Goal: Task Accomplishment & Management: Use online tool/utility

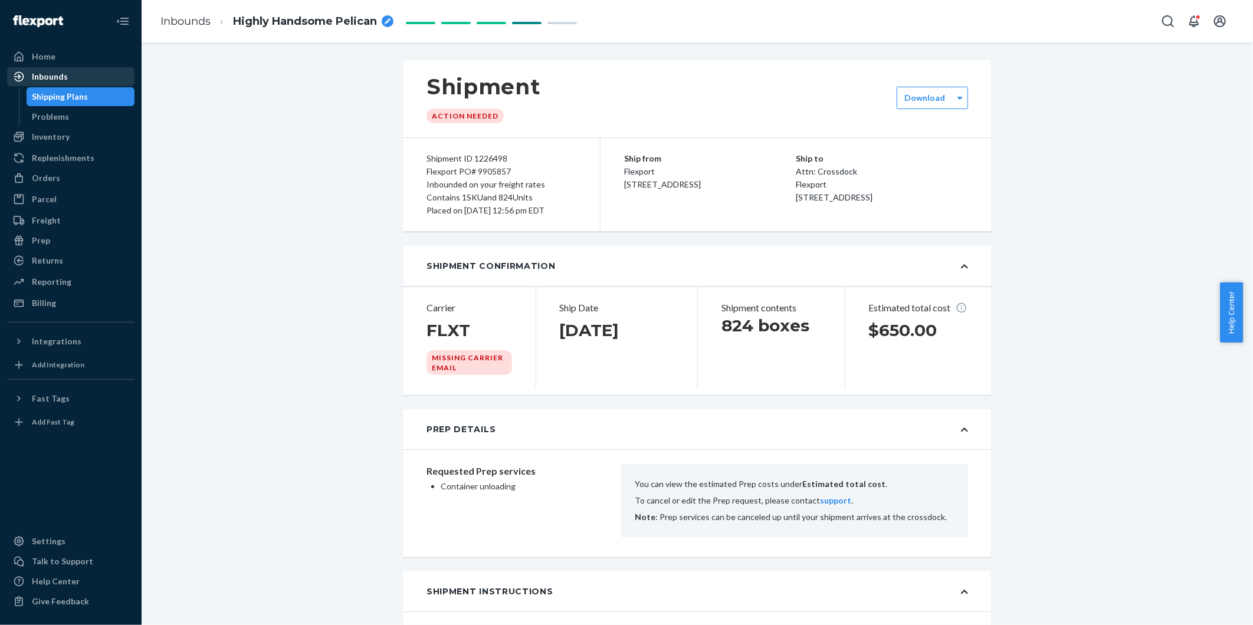
click at [59, 73] on div "Inbounds" at bounding box center [50, 77] width 36 height 12
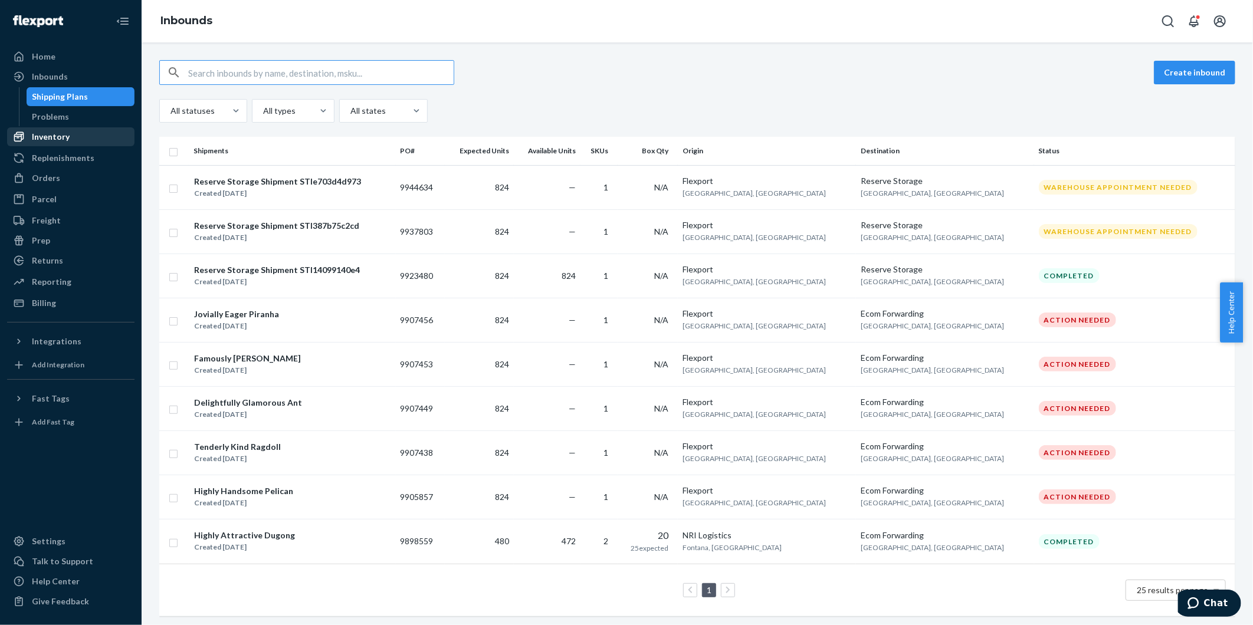
click at [63, 132] on div "Inventory" at bounding box center [51, 137] width 38 height 12
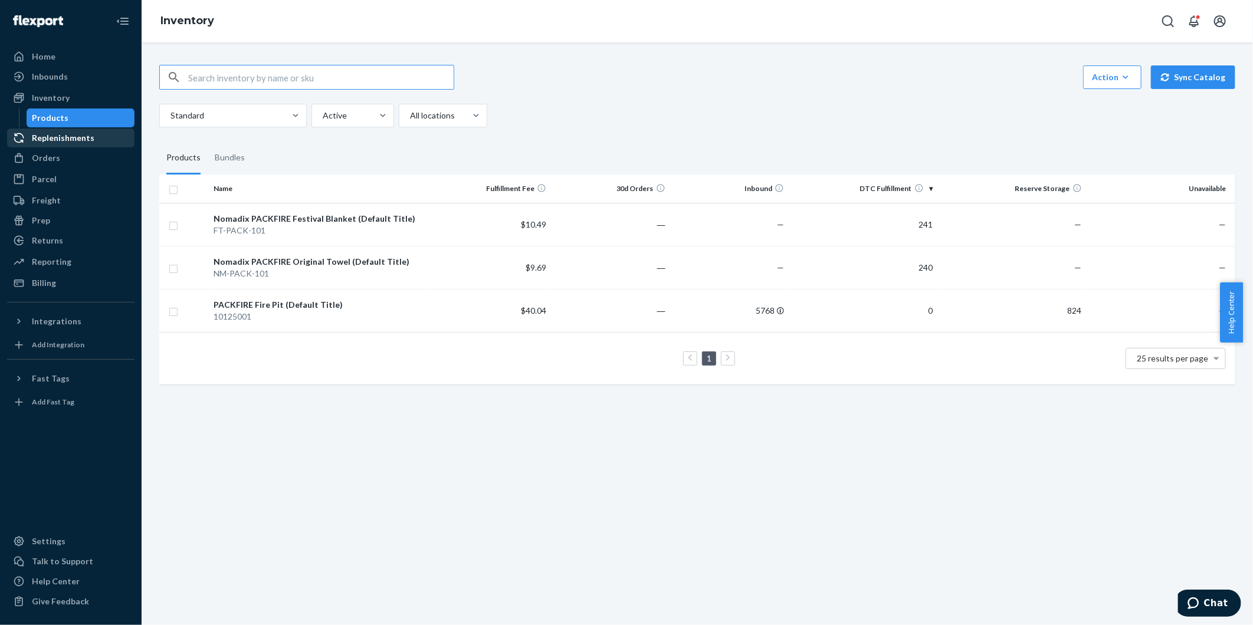
click at [54, 137] on div "Replenishments" at bounding box center [63, 138] width 63 height 12
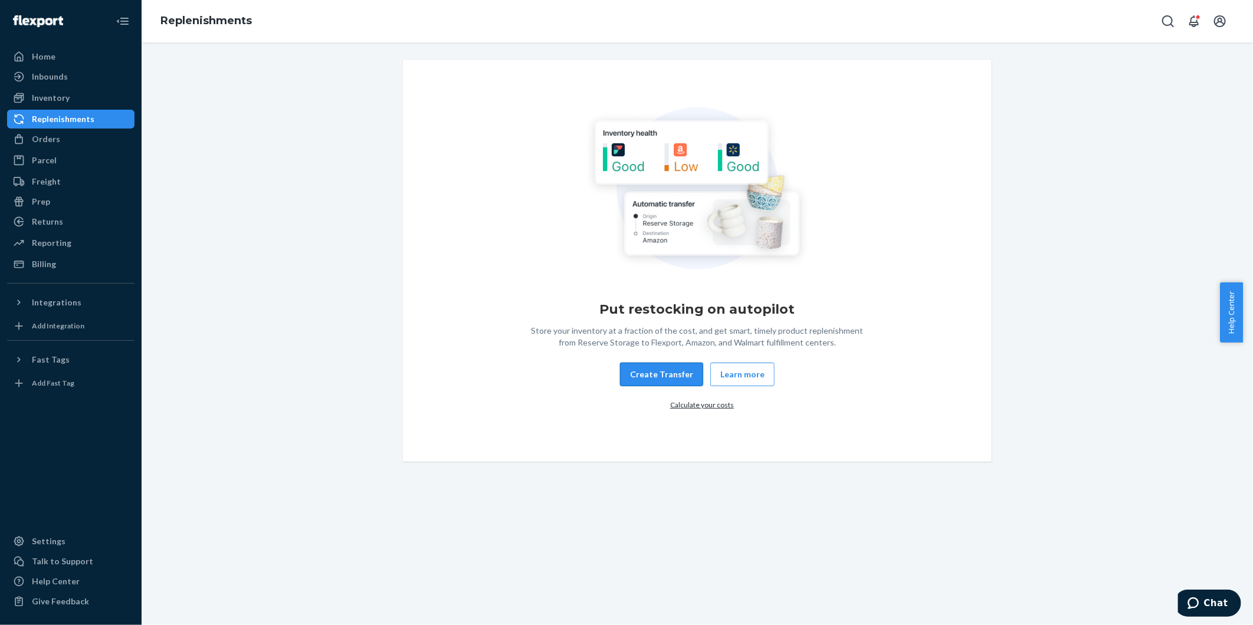
click at [665, 375] on button "Create Transfer" at bounding box center [661, 375] width 83 height 24
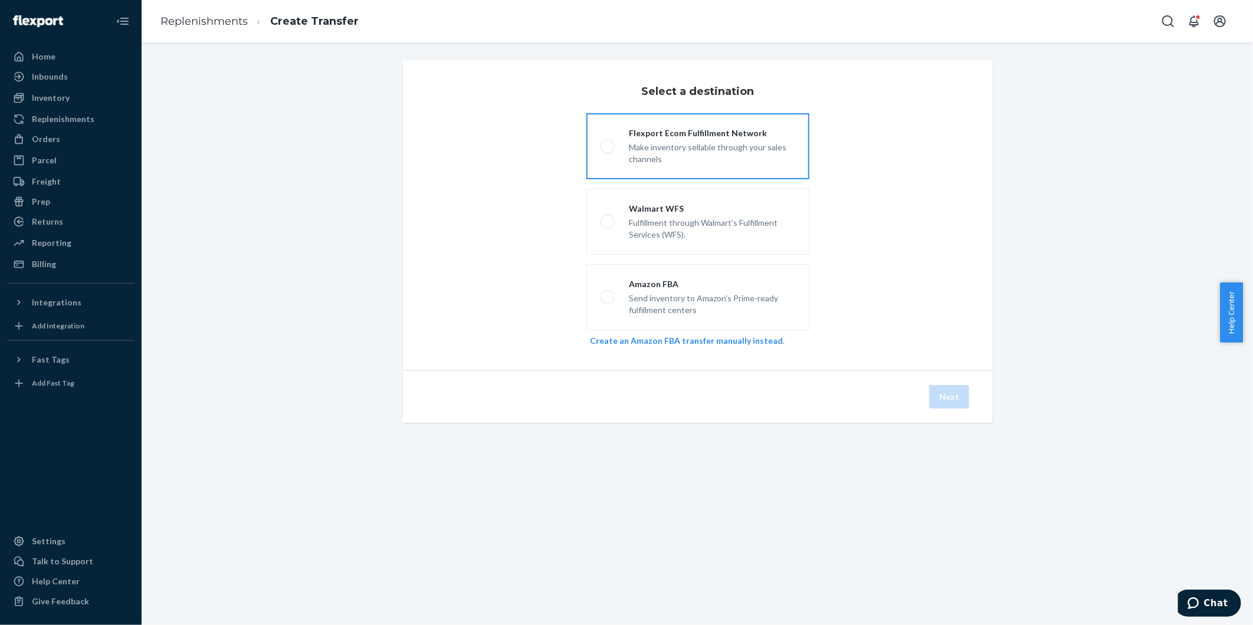
click at [615, 146] on div "Flexport Ecom Fulfillment Network Make inventory sellable through your sales ch…" at bounding box center [705, 146] width 181 height 38
click at [608, 146] on input "Flexport Ecom Fulfillment Network Make inventory sellable through your sales ch…" at bounding box center [605, 147] width 8 height 8
radio input "true"
click at [939, 397] on button "Next" at bounding box center [949, 397] width 40 height 24
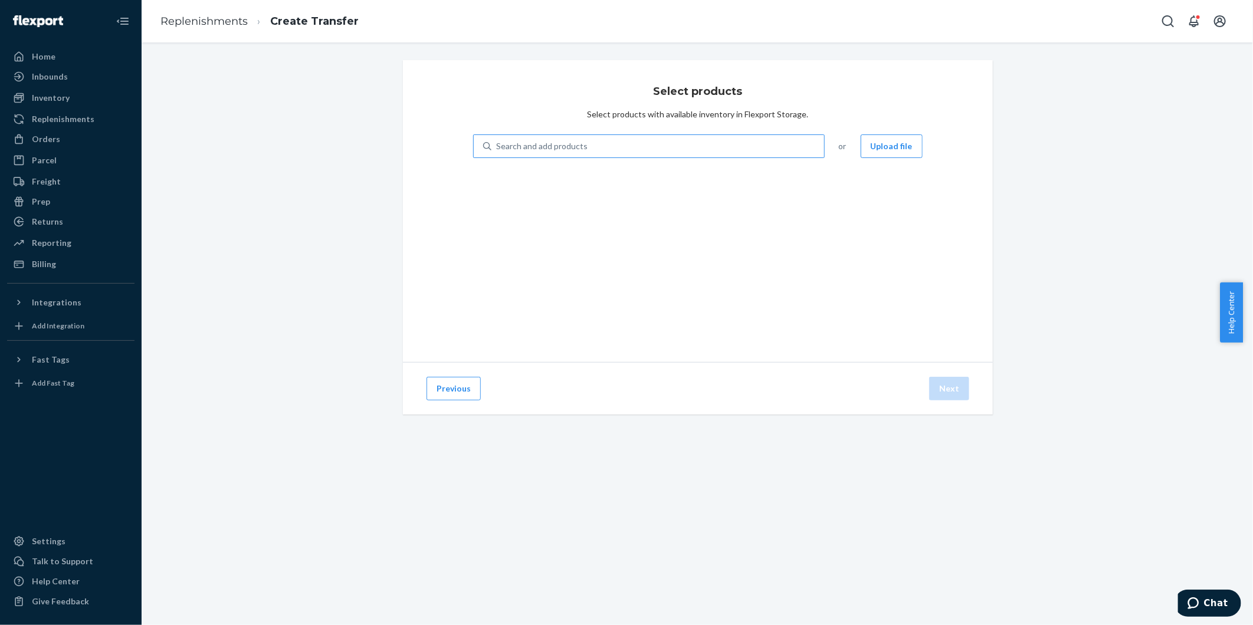
click at [596, 146] on div "Search and add products" at bounding box center [657, 146] width 333 height 21
click at [497, 146] on input "Search and add products" at bounding box center [496, 146] width 1 height 12
type input "pack"
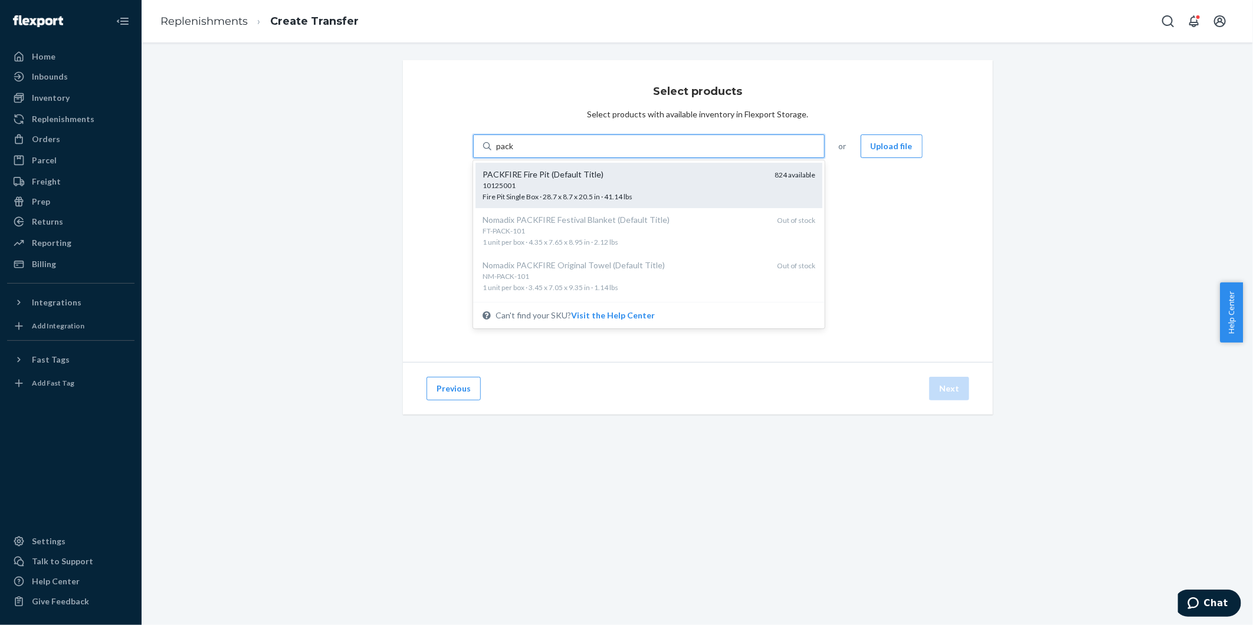
click at [661, 182] on div "10125001" at bounding box center [624, 186] width 283 height 10
click at [514, 152] on input "pack" at bounding box center [505, 146] width 18 height 12
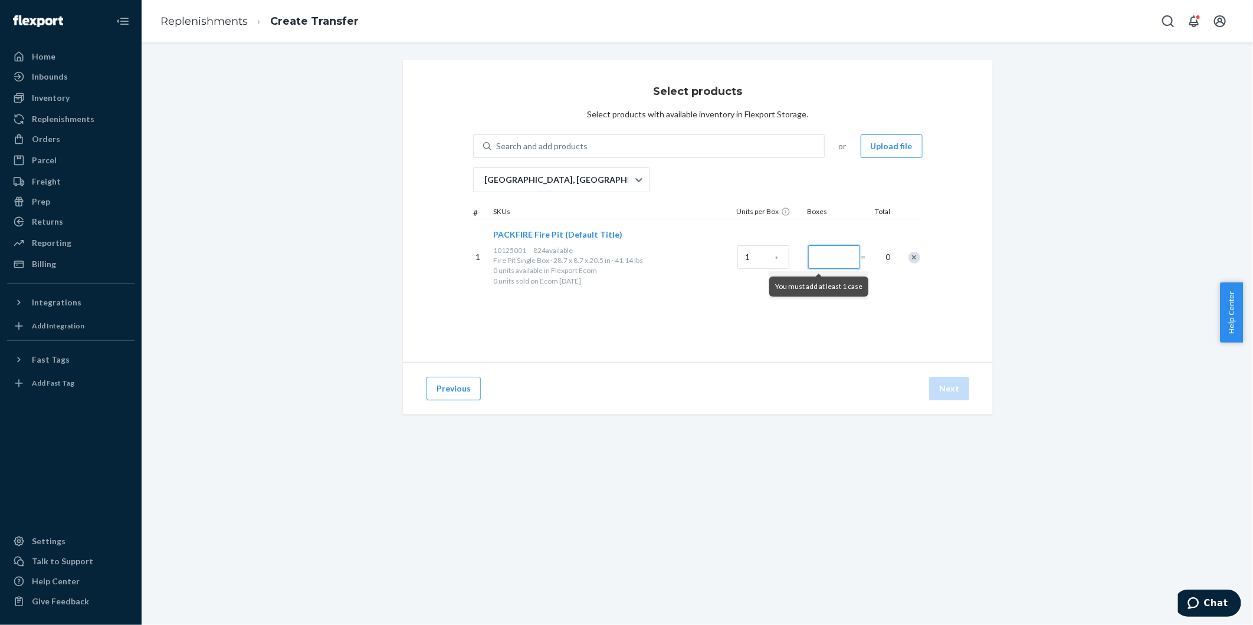
click at [828, 255] on input "Number of boxes" at bounding box center [834, 257] width 52 height 24
type input "200"
click at [947, 391] on button "Next" at bounding box center [949, 389] width 40 height 24
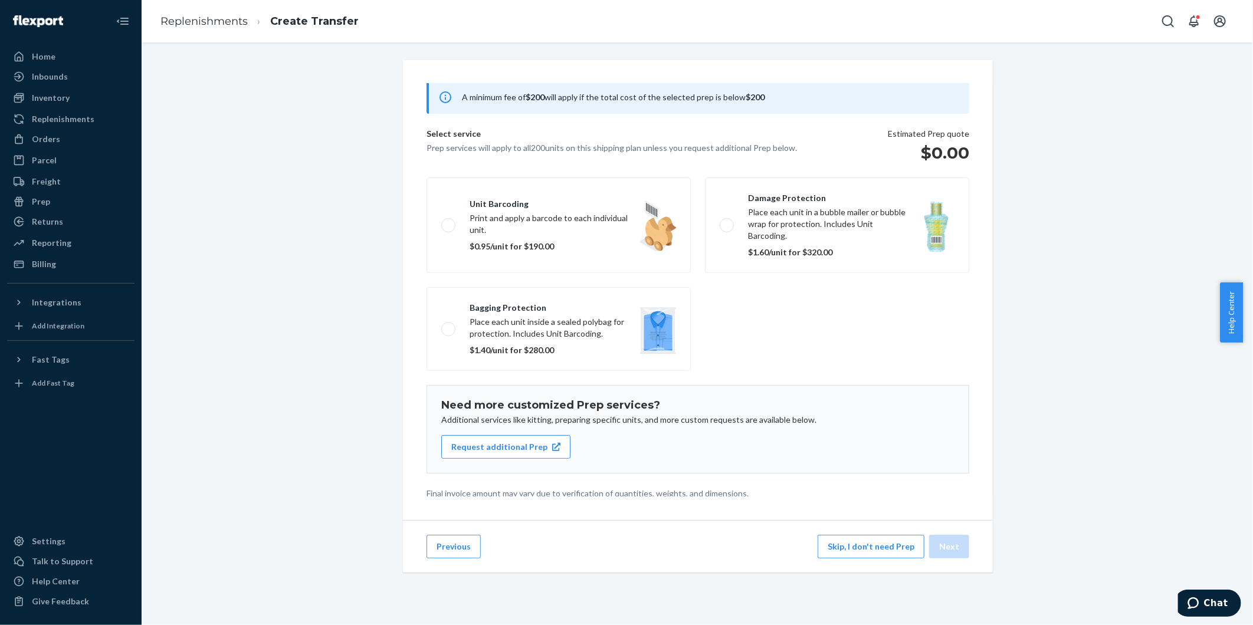
scroll to position [77, 0]
click at [50, 71] on div "Inbounds" at bounding box center [50, 77] width 36 height 12
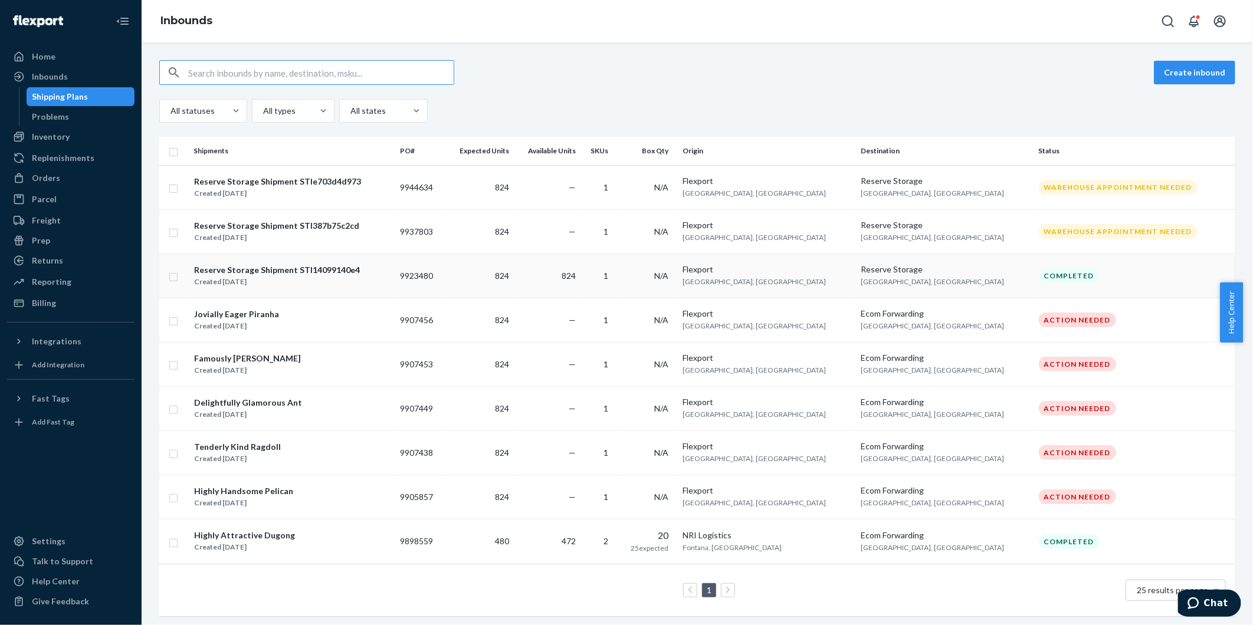
click at [349, 275] on div "Reserve Storage Shipment STI14099140e4" at bounding box center [277, 270] width 166 height 12
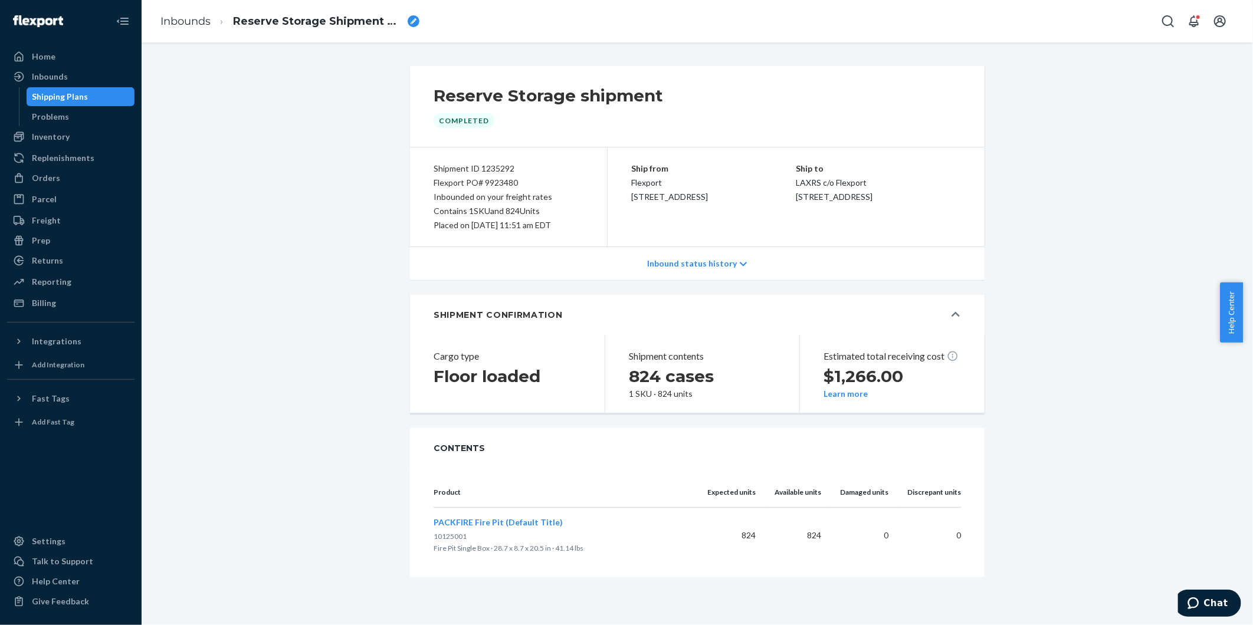
click at [358, 132] on div "Reserve Storage shipment Completed Shipment ID 1235292 Flexport PO# 9923480 Inb…" at bounding box center [697, 321] width 1094 height 511
click at [69, 127] on link "Inventory" at bounding box center [70, 136] width 127 height 19
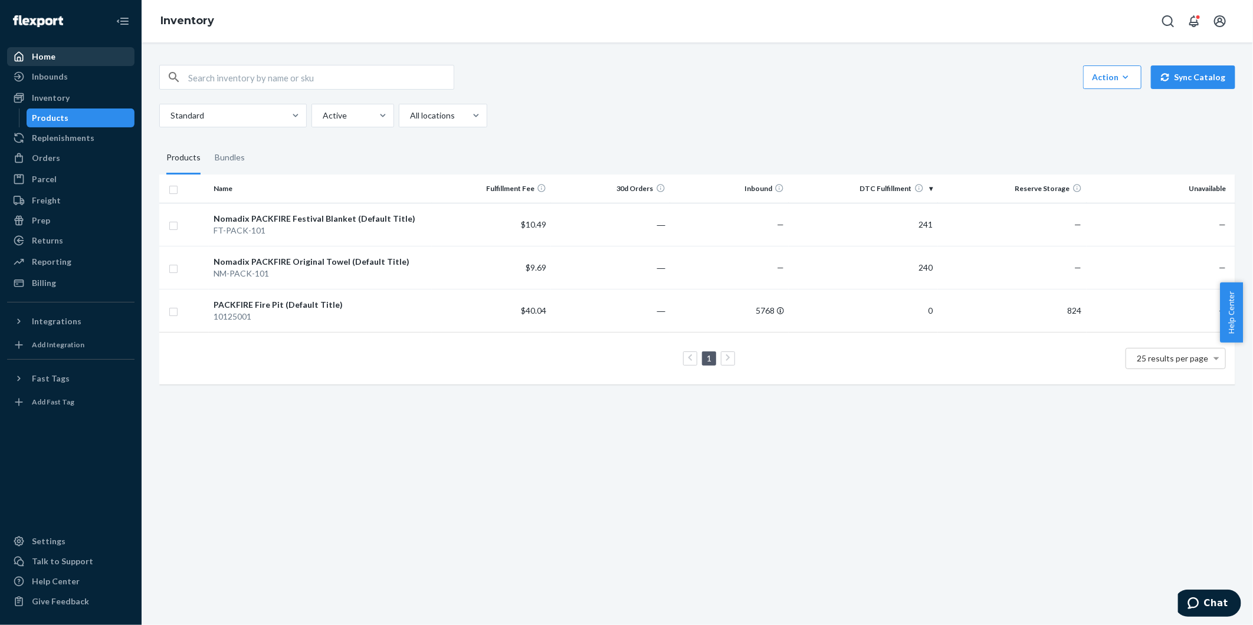
click at [47, 64] on div "Home" at bounding box center [70, 56] width 125 height 17
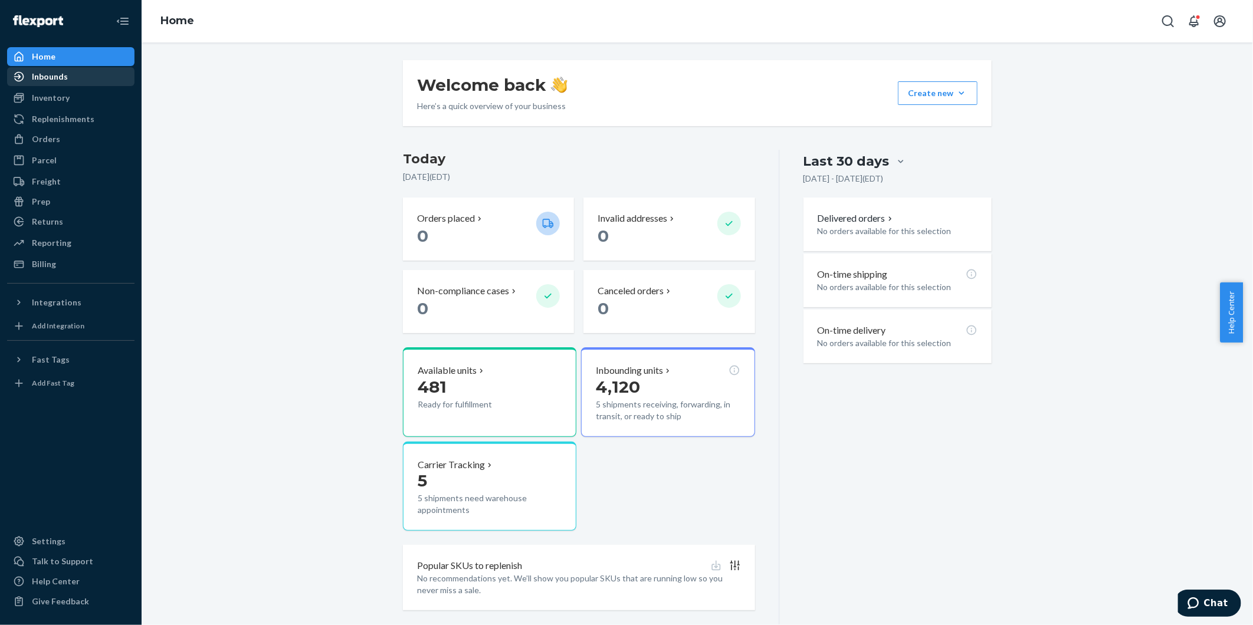
click at [64, 68] on div "Inbounds" at bounding box center [70, 76] width 125 height 17
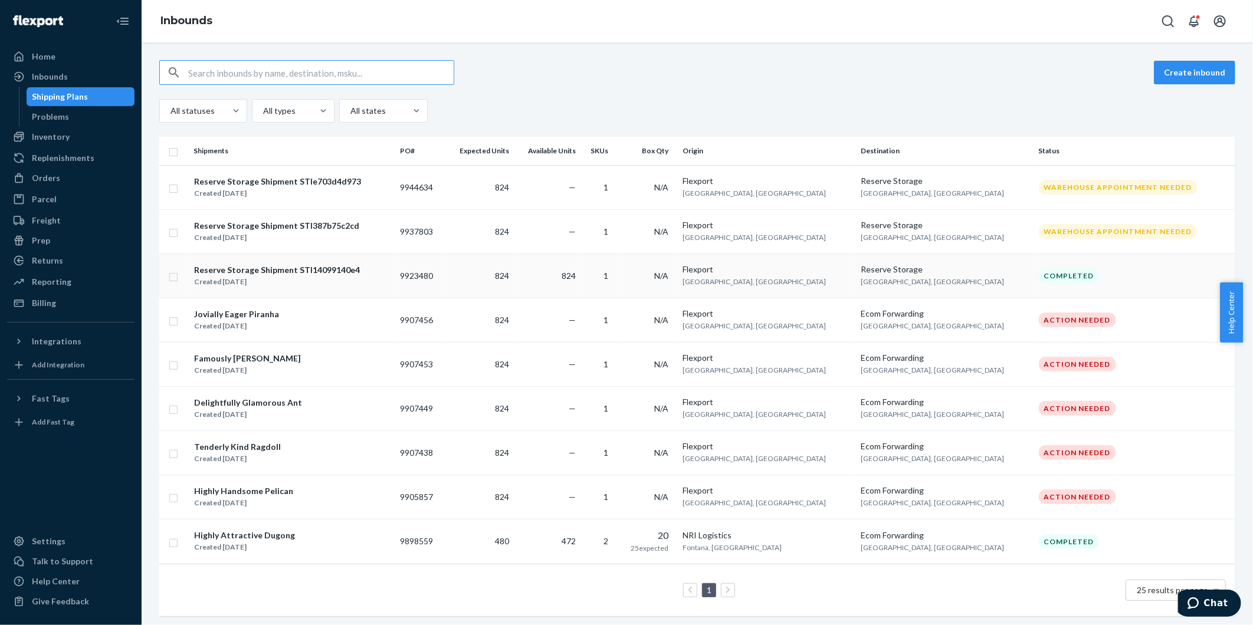
click at [382, 279] on div "Reserve Storage Shipment STI14099140e4 Created [DATE]" at bounding box center [292, 276] width 198 height 25
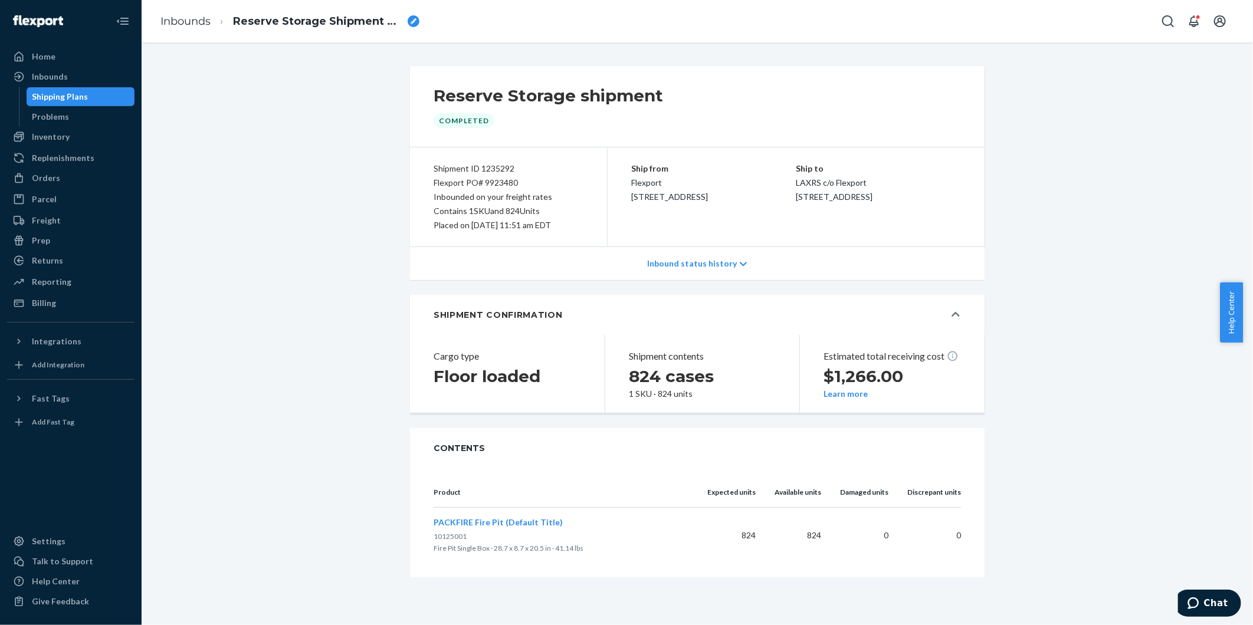
click at [740, 264] on div "Inbound status history" at bounding box center [697, 264] width 575 height 34
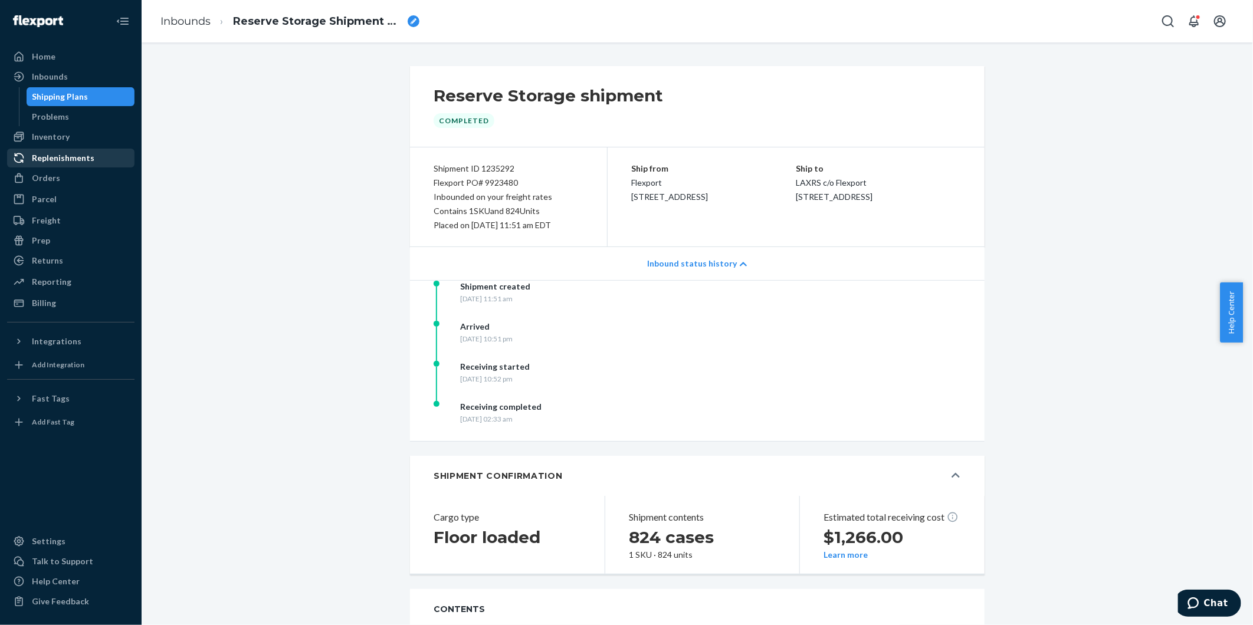
click at [52, 155] on div "Replenishments" at bounding box center [63, 158] width 63 height 12
